Goal: Transaction & Acquisition: Download file/media

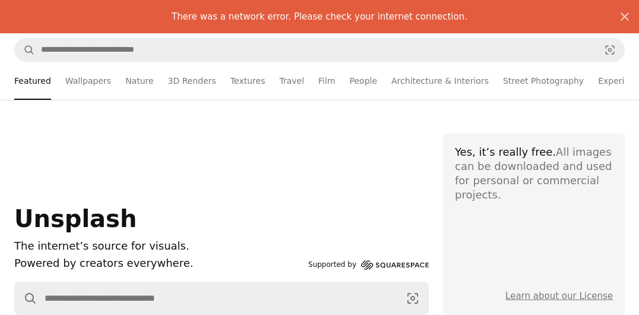
click at [0, 0] on div "248 images" at bounding box center [0, 0] width 0 height 0
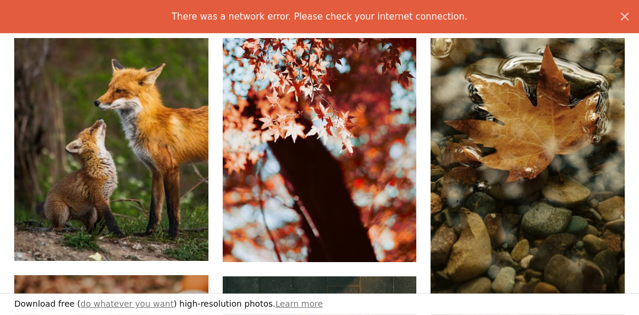
scroll to position [586, 0]
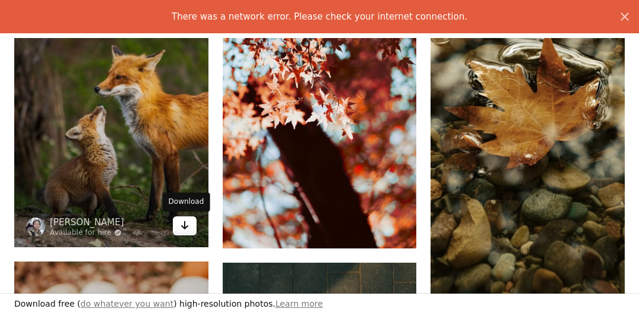
click at [185, 223] on icon "Arrow pointing down" at bounding box center [184, 225] width 9 height 14
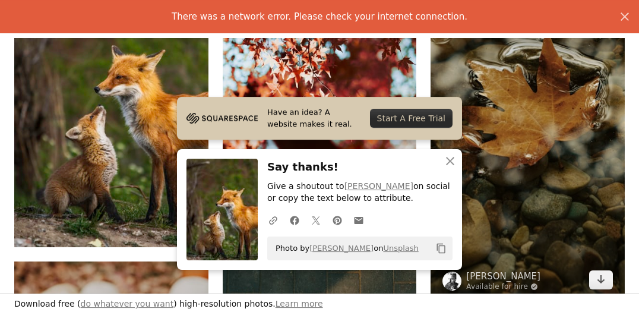
click at [488, 216] on img at bounding box center [527, 128] width 194 height 345
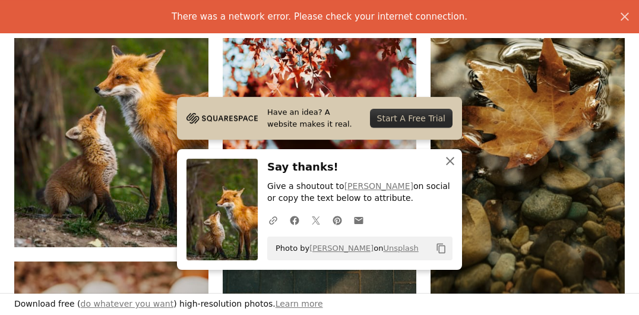
click at [451, 162] on icon "button" at bounding box center [450, 161] width 8 height 8
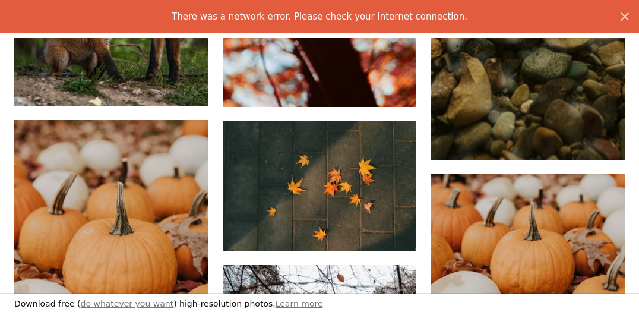
scroll to position [709, 0]
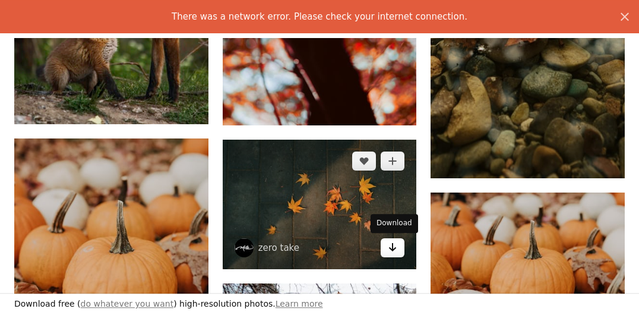
click at [391, 248] on icon "Download" at bounding box center [393, 247] width 8 height 8
